Goal: Find specific page/section: Find specific page/section

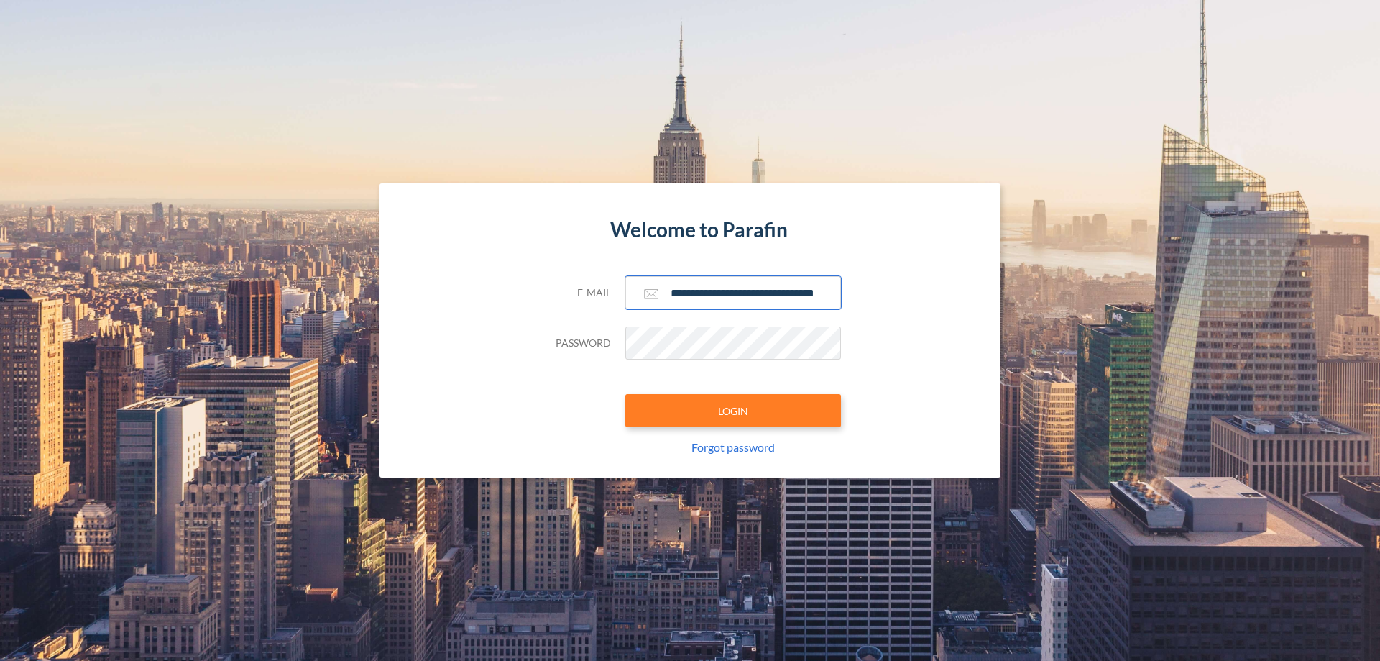
type input "**********"
click at [733, 411] on button "LOGIN" at bounding box center [733, 410] width 216 height 33
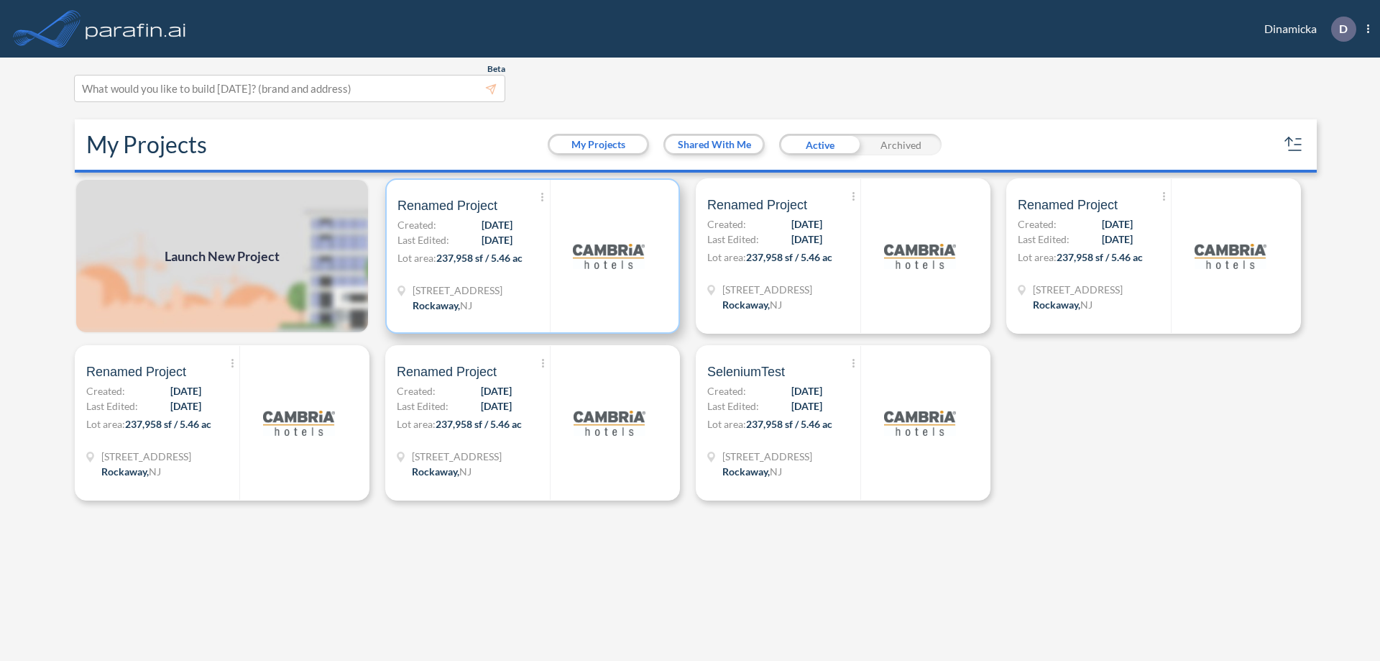
scroll to position [4, 0]
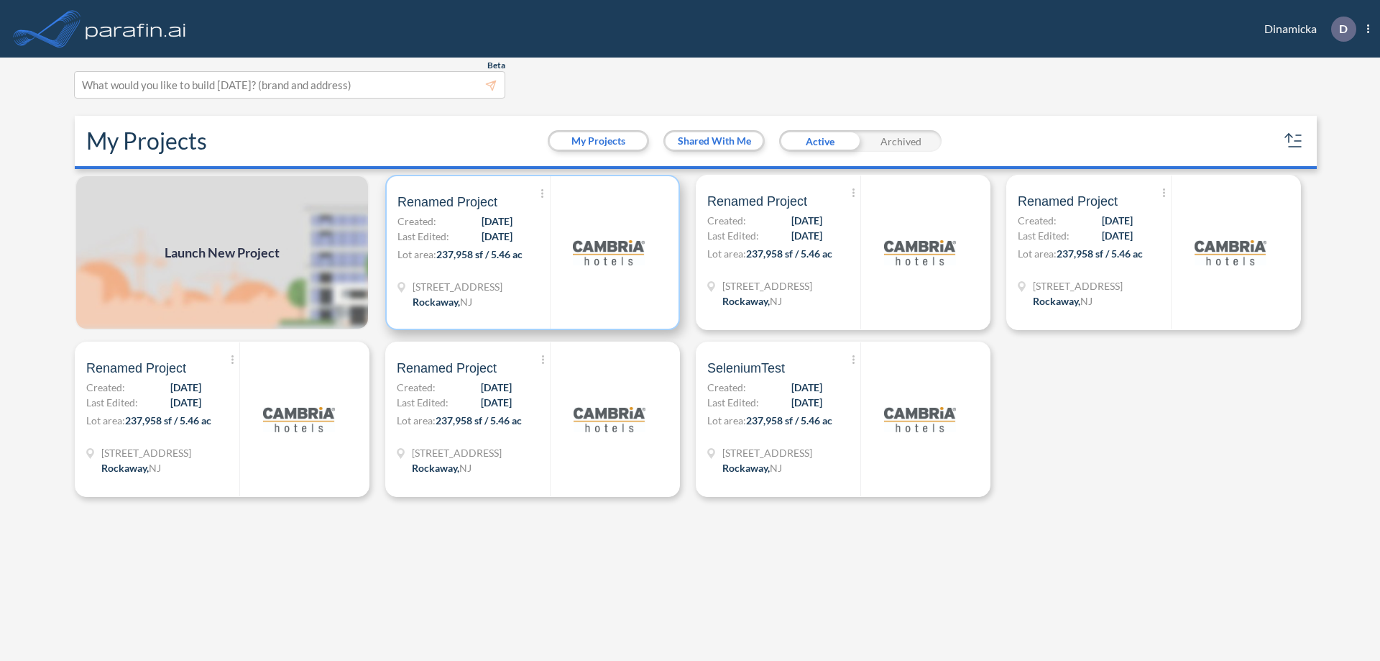
click at [533, 252] on p "Lot area: 237,958 sf / 5.46 ac" at bounding box center [474, 257] width 152 height 21
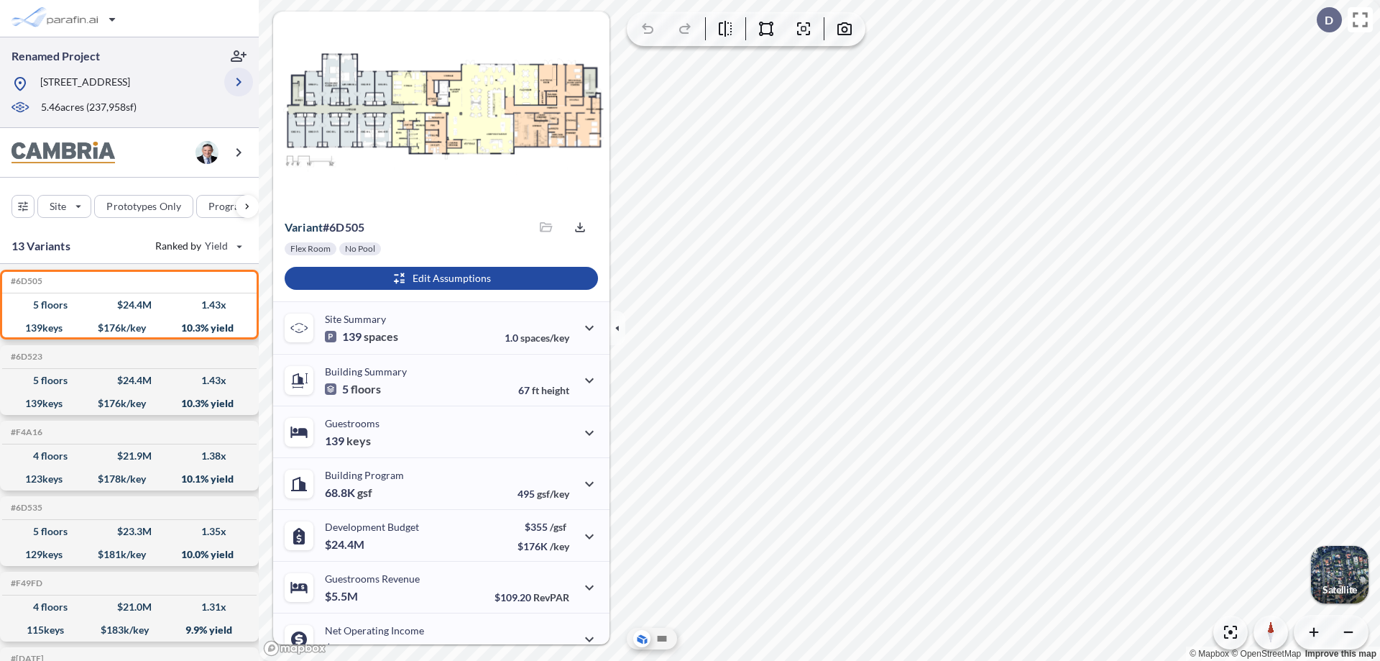
click at [239, 82] on icon "button" at bounding box center [238, 81] width 17 height 17
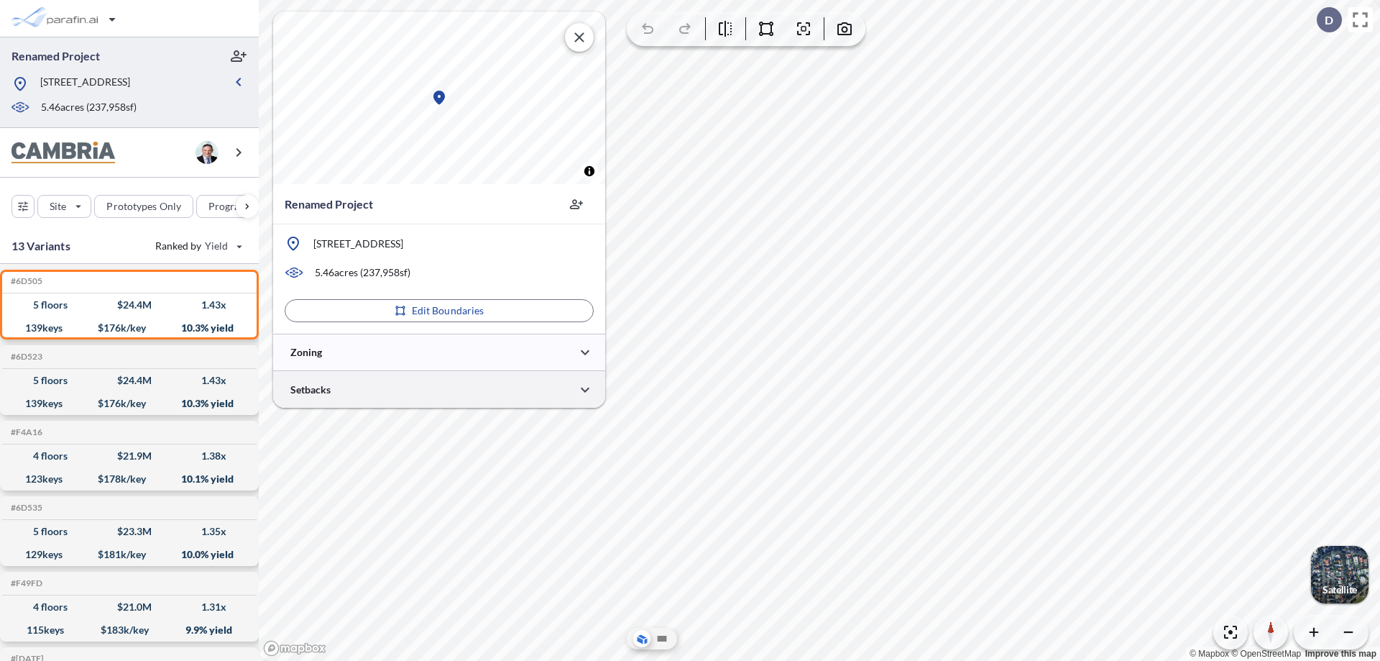
click at [439, 389] on div at bounding box center [439, 389] width 332 height 37
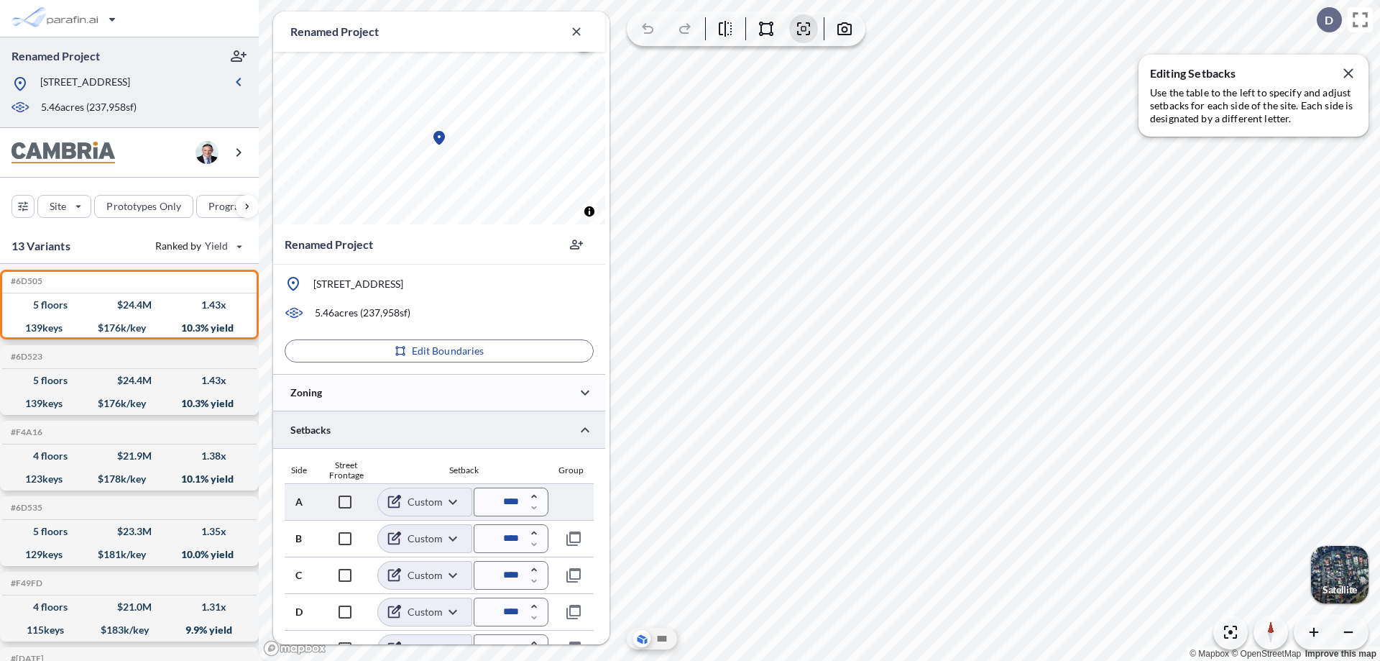
scroll to position [385, 0]
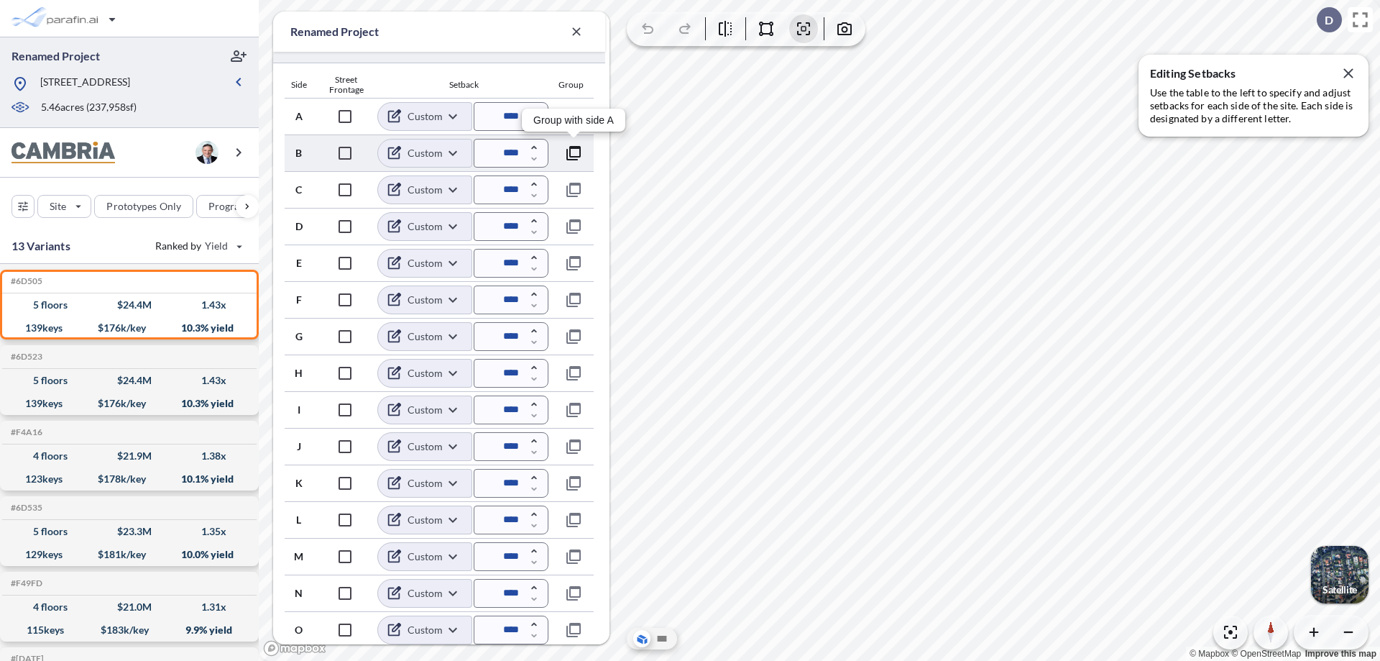
click at [574, 152] on icon "button" at bounding box center [573, 153] width 17 height 17
